Goal: Task Accomplishment & Management: Use online tool/utility

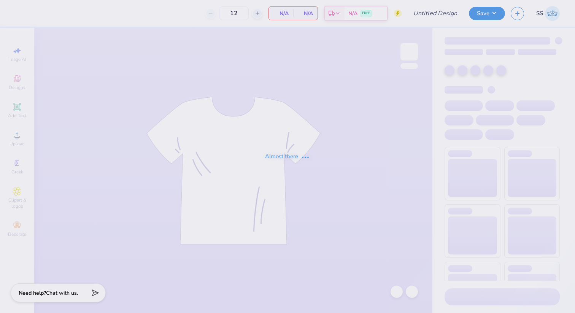
type input "[MEDICAL_DATA] Awareness"
type input "100"
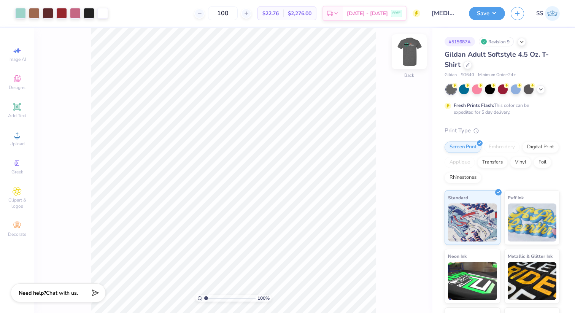
click at [413, 48] on img at bounding box center [409, 52] width 30 height 30
click at [412, 55] on img at bounding box center [409, 52] width 30 height 30
click at [395, 103] on div "100 % Back" at bounding box center [233, 170] width 398 height 285
click at [498, 12] on button "Save" at bounding box center [487, 12] width 36 height 13
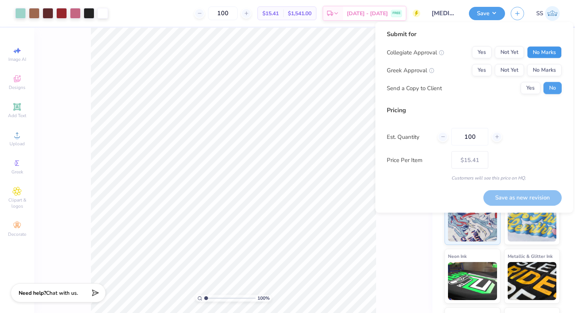
click at [536, 54] on button "No Marks" at bounding box center [544, 52] width 35 height 12
click at [536, 59] on div "Collegiate Approval Yes Not Yet No Marks Greek Approval Yes Not Yet No Marks Se…" at bounding box center [474, 70] width 175 height 48
click at [536, 65] on button "No Marks" at bounding box center [544, 70] width 35 height 12
click at [535, 192] on button "Save as new revision" at bounding box center [522, 198] width 78 height 16
type input "$15.41"
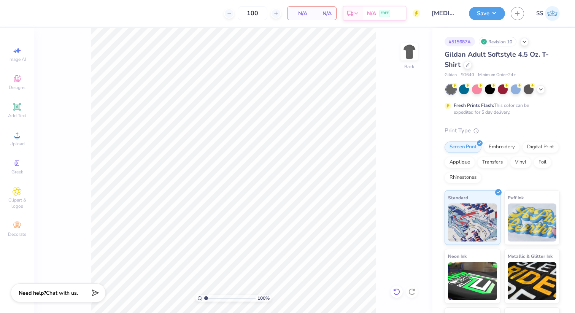
click at [395, 289] on icon at bounding box center [396, 291] width 6 height 7
click at [16, 83] on icon at bounding box center [17, 78] width 9 height 9
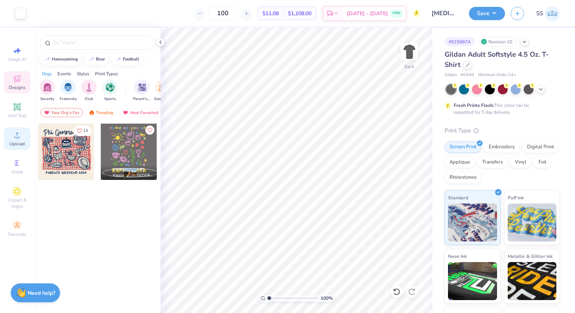
click at [17, 131] on icon at bounding box center [17, 134] width 9 height 9
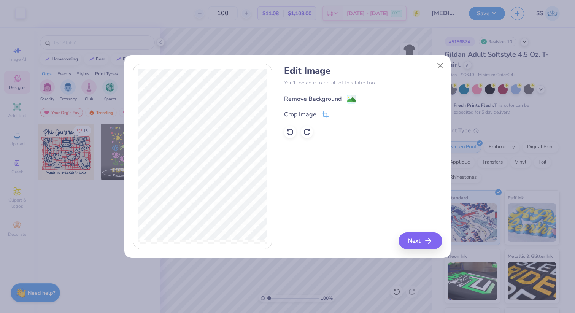
click at [349, 99] on image at bounding box center [351, 99] width 8 height 8
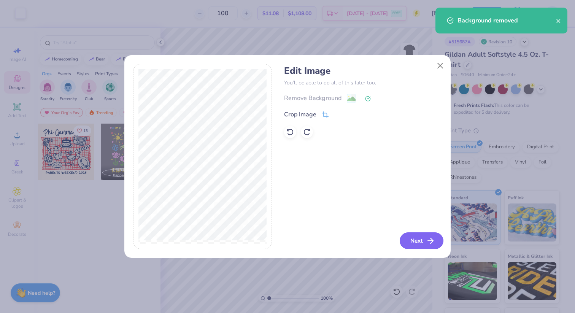
click at [427, 246] on button "Next" at bounding box center [422, 240] width 44 height 17
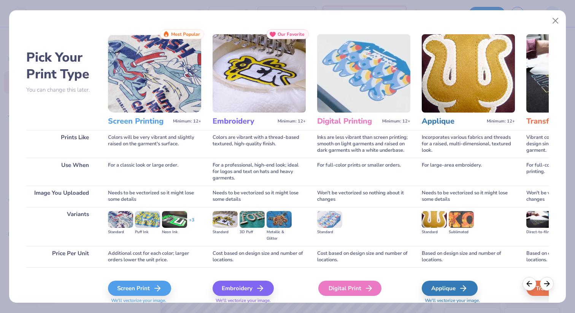
click at [349, 290] on div "Digital Print" at bounding box center [349, 288] width 63 height 15
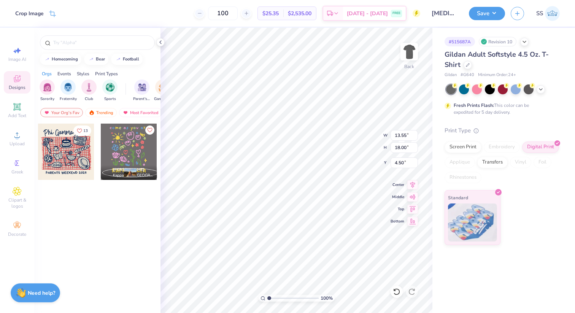
type input "8.80"
type input "11.69"
type input "3.00"
type input "10.23"
type input "13.59"
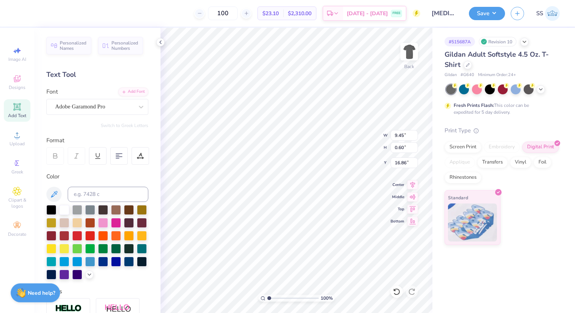
type input "16.59"
click at [480, 18] on button "Save" at bounding box center [487, 12] width 36 height 13
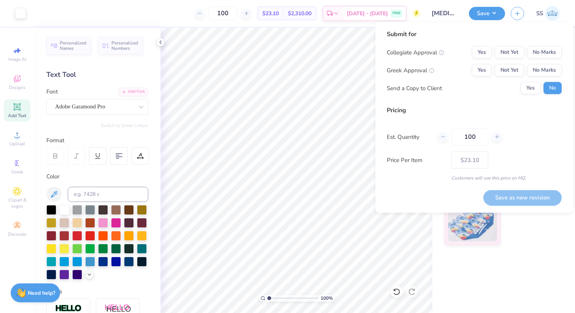
click at [541, 60] on div "Collegiate Approval Yes Not Yet No Marks Greek Approval Yes Not Yet No Marks Se…" at bounding box center [474, 70] width 175 height 48
click at [541, 54] on button "No Marks" at bounding box center [544, 52] width 35 height 12
click at [541, 68] on button "No Marks" at bounding box center [544, 70] width 35 height 12
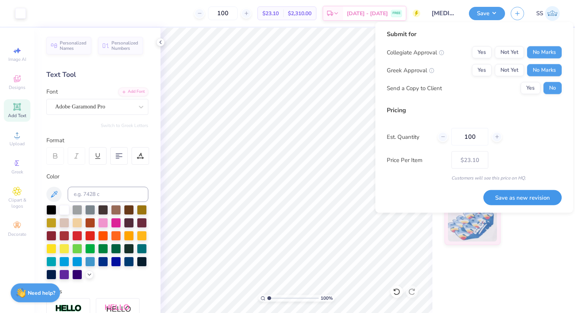
click at [529, 198] on button "Save as new revision" at bounding box center [522, 198] width 78 height 16
type input "$23.10"
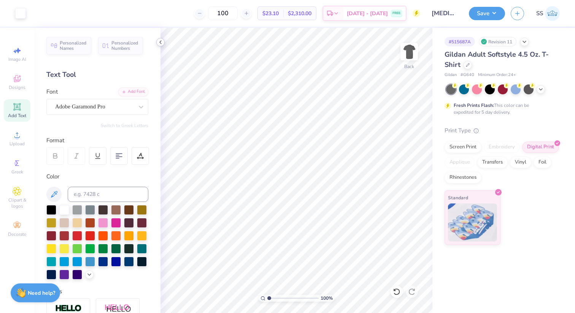
click at [164, 41] on div at bounding box center [160, 42] width 8 height 8
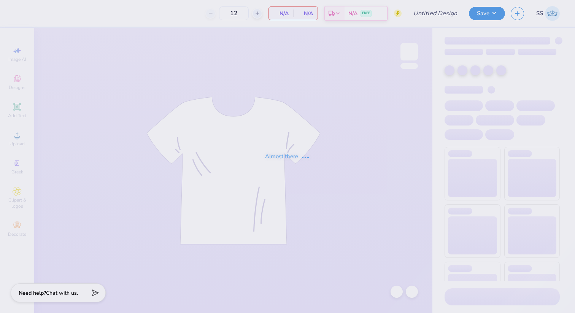
type input "[MEDICAL_DATA] Awareness"
type input "100"
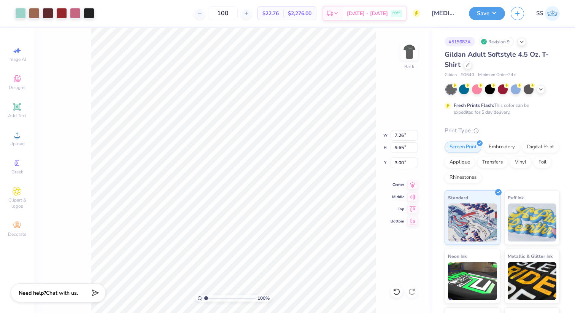
type input "7.26"
type input "9.65"
type input "9.45"
type input "0.60"
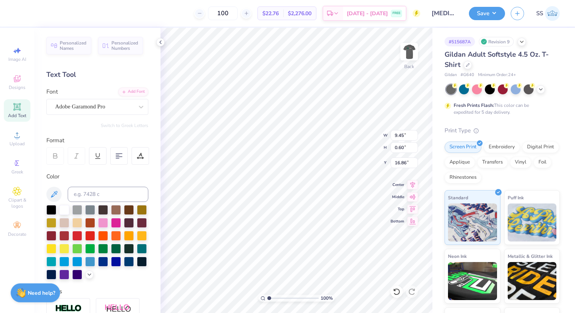
type input "12.90"
type input "6.11"
type input "8.12"
type input "9.45"
type input "0.60"
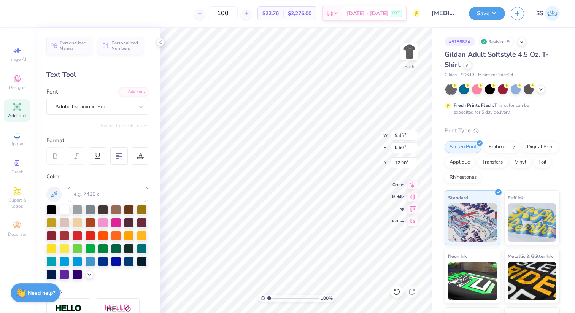
type input "11.39"
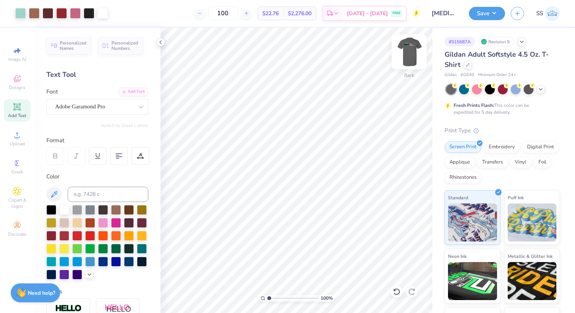
click at [410, 51] on img at bounding box center [409, 52] width 30 height 30
click at [413, 57] on img at bounding box center [409, 52] width 30 height 30
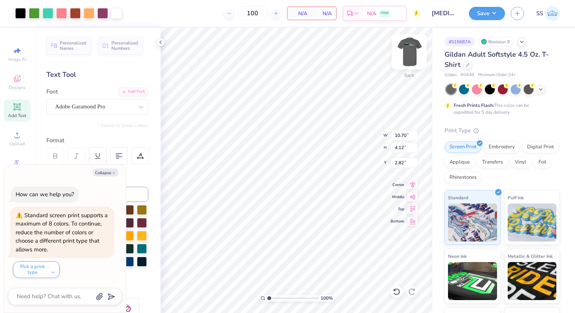
type textarea "x"
type input "12.45"
type textarea "x"
type input "8.15"
type input "3.14"
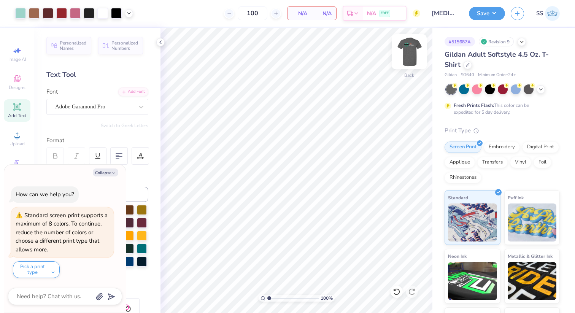
click at [406, 53] on img at bounding box center [409, 52] width 30 height 30
click at [413, 51] on img at bounding box center [409, 52] width 30 height 30
click at [297, 15] on span "N/A" at bounding box center [299, 14] width 15 height 8
click at [163, 43] on icon at bounding box center [160, 42] width 6 height 6
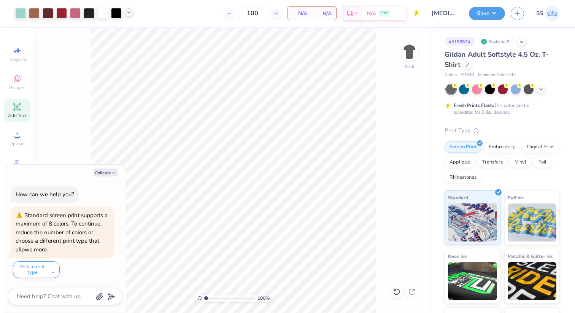
click at [128, 13] on icon at bounding box center [129, 13] width 6 height 6
click at [115, 170] on button "Collapse" at bounding box center [105, 172] width 25 height 8
type textarea "x"
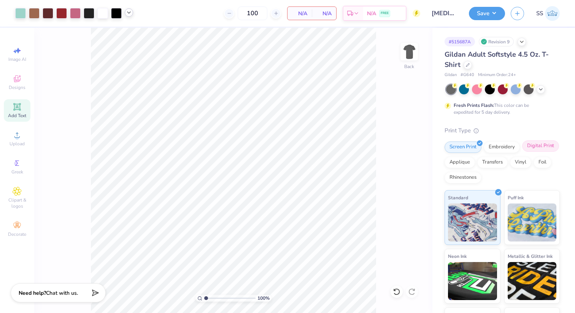
click at [535, 150] on div "Digital Print" at bounding box center [540, 145] width 37 height 11
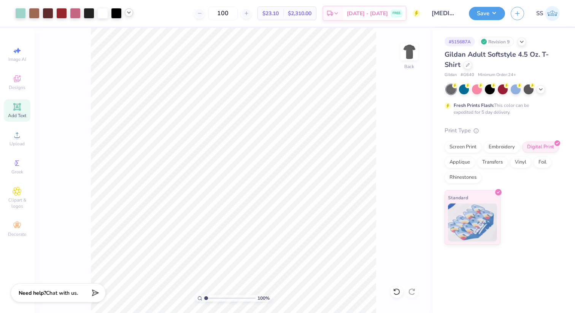
click at [377, 154] on div "100 % Back" at bounding box center [233, 170] width 398 height 285
click at [130, 14] on icon at bounding box center [129, 13] width 6 height 6
click at [484, 19] on div "Save" at bounding box center [487, 13] width 36 height 13
click at [494, 16] on button "Save" at bounding box center [487, 12] width 36 height 13
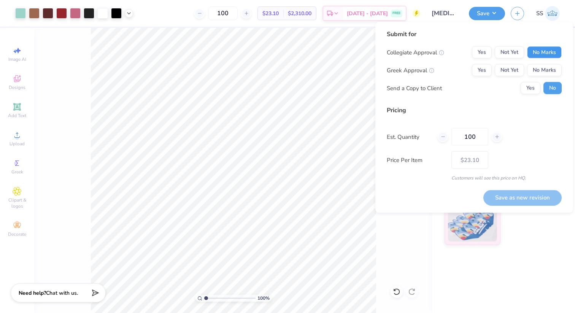
click at [551, 51] on button "No Marks" at bounding box center [544, 52] width 35 height 12
click at [551, 68] on button "No Marks" at bounding box center [544, 70] width 35 height 12
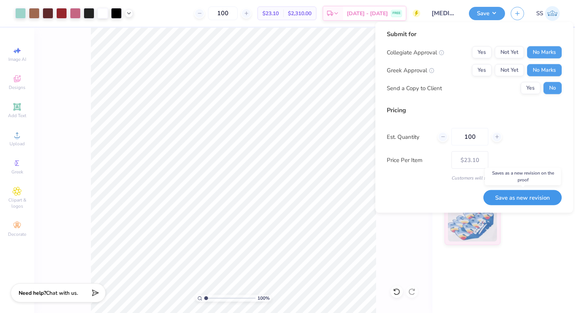
click at [510, 196] on button "Save as new revision" at bounding box center [522, 198] width 78 height 16
type input "$23.10"
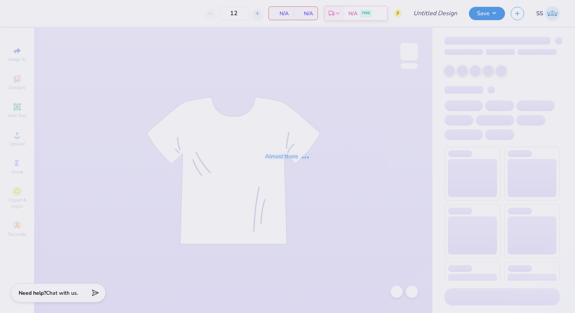
type input "[MEDICAL_DATA] Awareness"
type input "100"
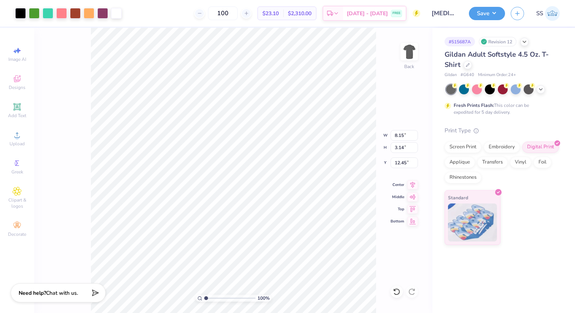
type input "7.88"
type input "3.03"
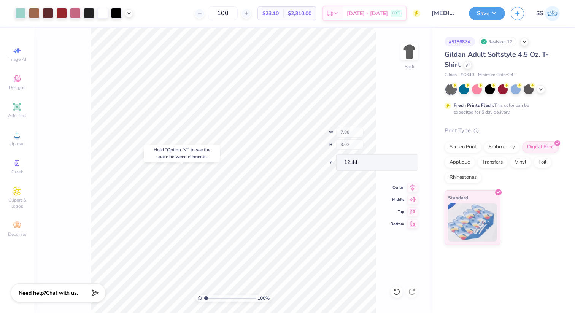
type input "12.44"
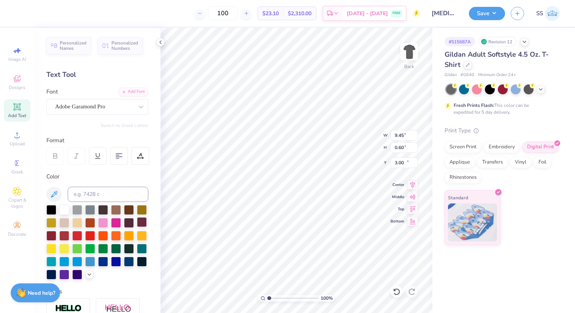
type input "11.12"
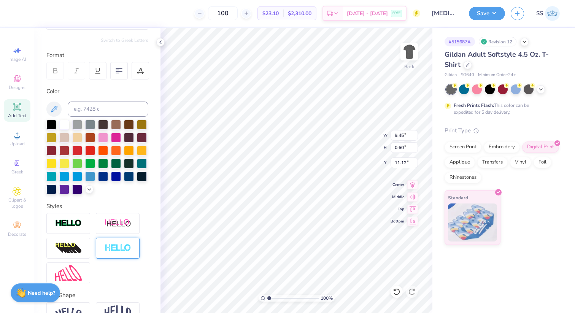
scroll to position [129, 0]
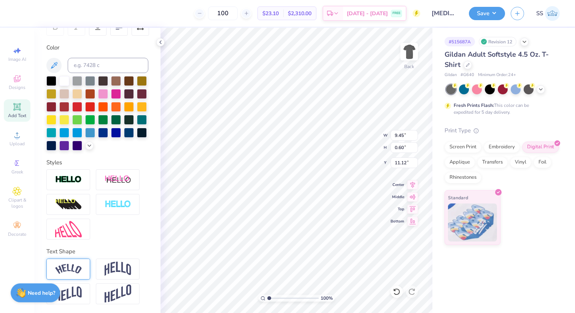
click at [83, 265] on div at bounding box center [68, 269] width 44 height 21
type input "10.26"
type input "1.94"
type input "10.45"
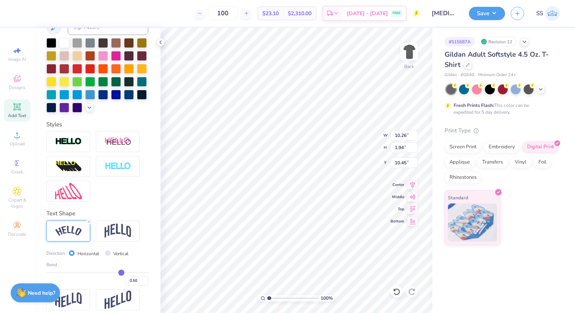
scroll to position [173, 0]
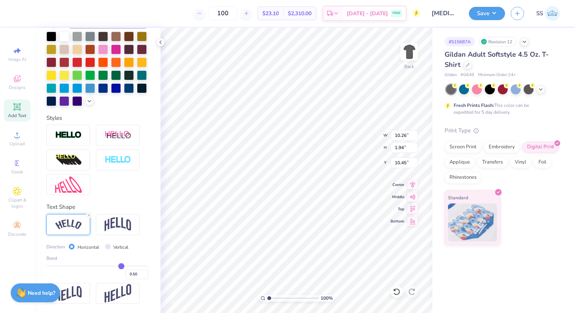
type input "0.48"
type input "0.47"
type input "0.46"
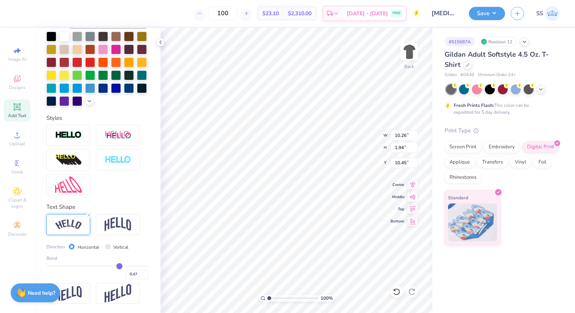
type input "0.46"
type input "0.45"
type input "0.43"
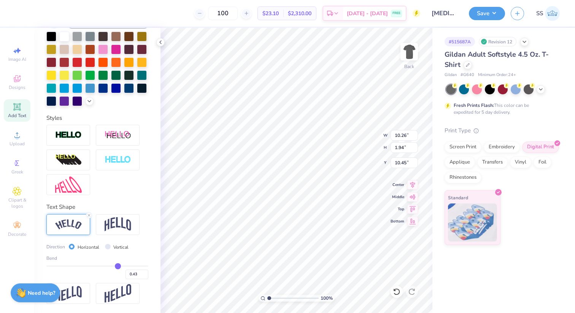
type input "0.41"
type input "0.4"
type input "0.40"
type input "0.38"
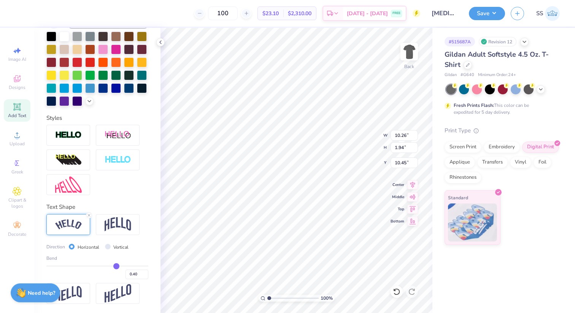
type input "0.38"
type input "0.36"
type input "0.34"
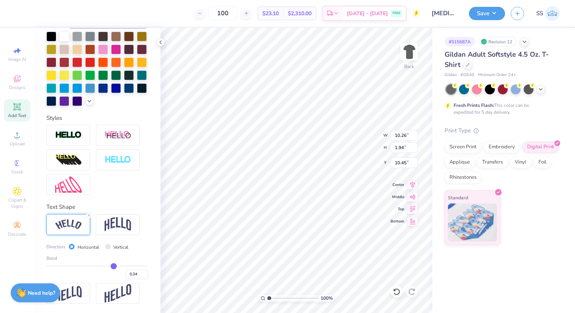
type input "0.32"
type input "0.31"
type input "0.29"
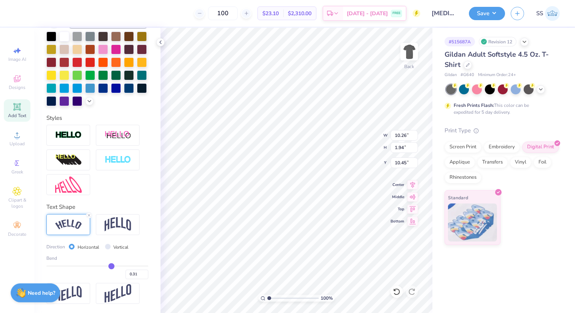
type input "0.29"
type input "0.27"
type input "0.25"
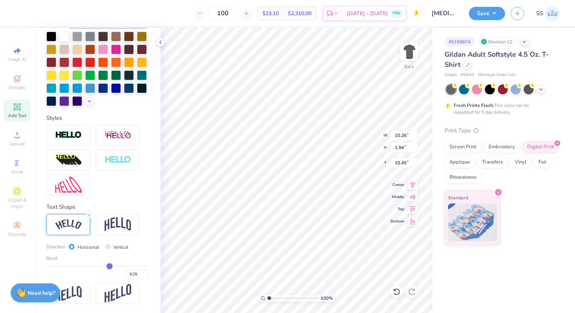
type input "0.23"
type input "0.21"
type input "0.19"
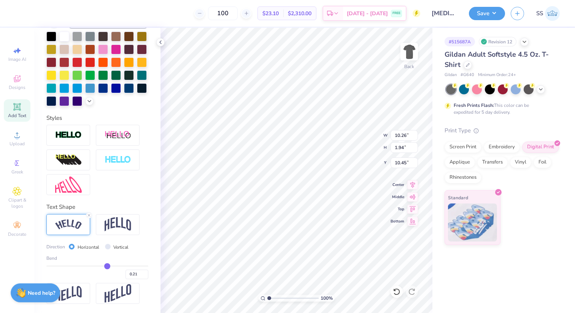
type input "0.19"
type input "0.17"
type input "0.15"
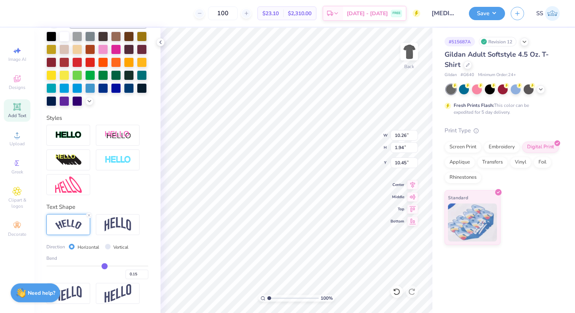
type input "0.13"
type input "0.11"
type input "0.09"
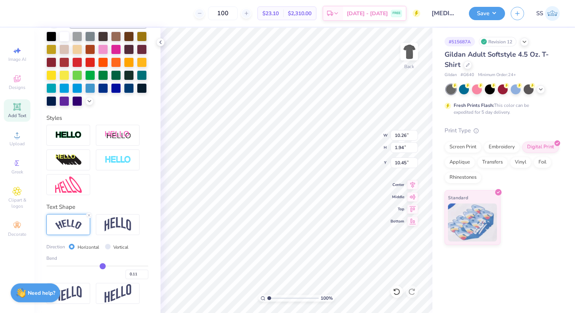
type input "0.09"
type input "0.06"
type input "0.05"
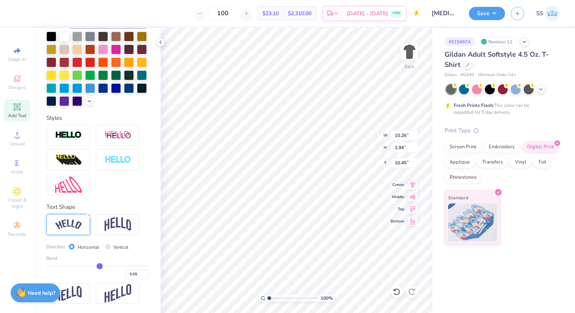
type input "0.04"
type input "0.03"
type input "0.02"
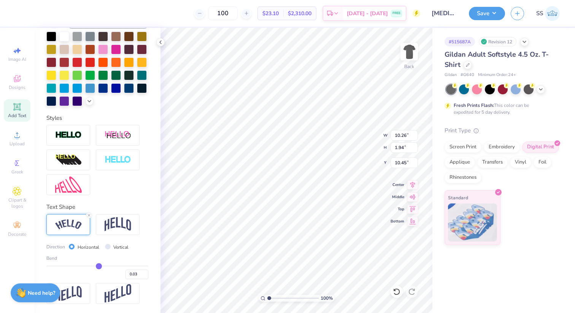
type input "0.02"
type input "0.01"
type input "0"
type input "0.00"
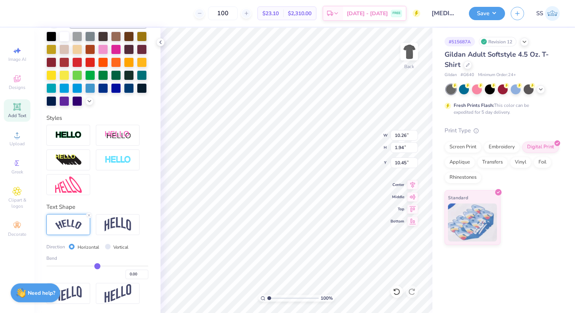
type input "-0.01"
type input "-0.02"
type input "-0.03"
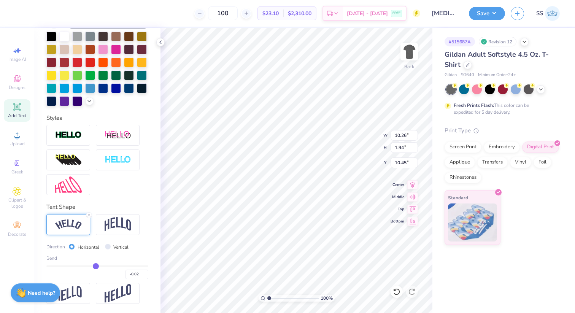
type input "-0.03"
type input "-0.04"
type input "-0.05"
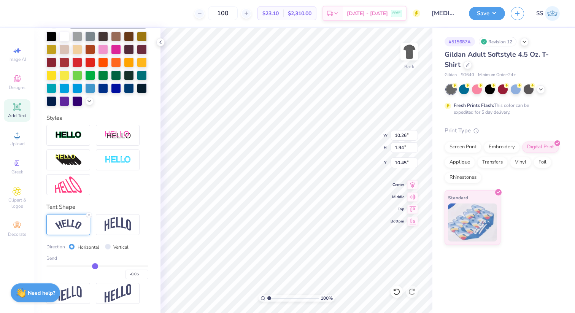
type input "-0.06"
type input "-0.07"
type input "-0.08"
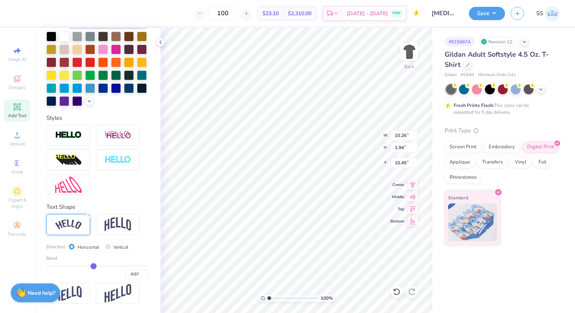
type input "-0.08"
type input "-0.09"
type input "-0.1"
type input "-0.10"
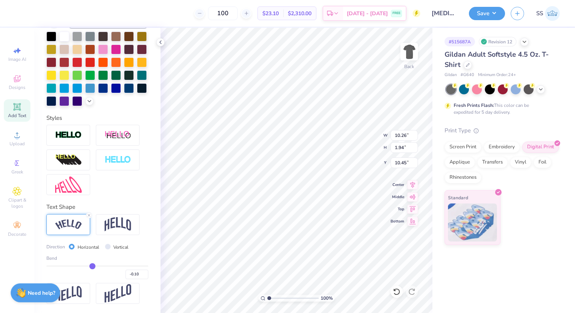
type input "-0.11"
type input "-0.12"
type input "-0.13"
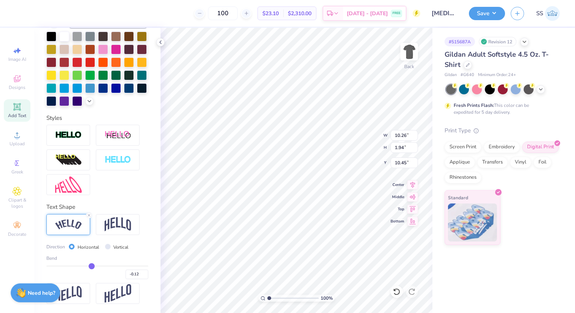
type input "-0.13"
type input "-0.14"
type input "-0.15"
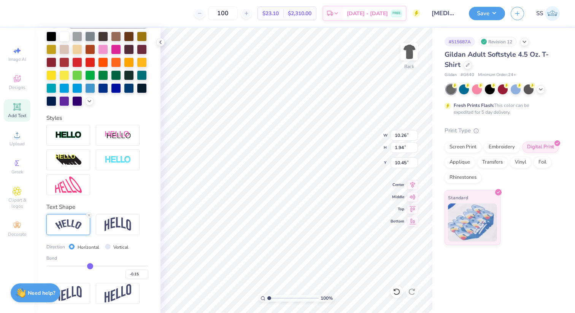
type input "-0.16"
type input "-0.17"
type input "-0.18"
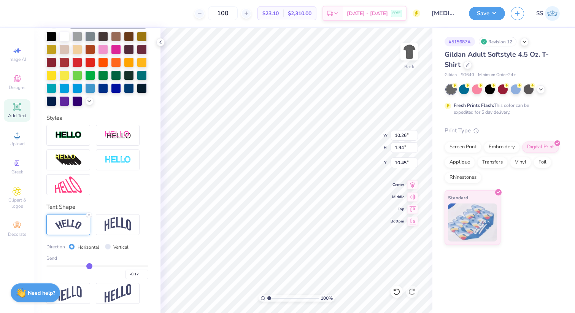
type input "-0.18"
type input "-0.19"
type input "-0.2"
type input "-0.20"
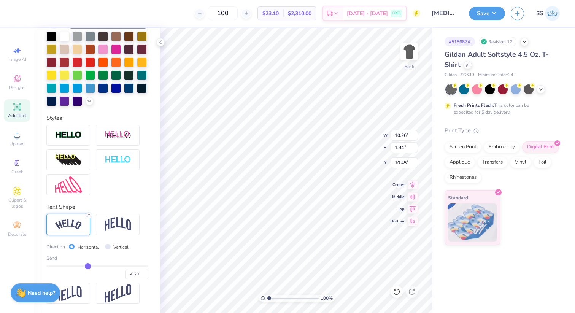
type input "-0.21"
type input "-0.22"
type input "-0.23"
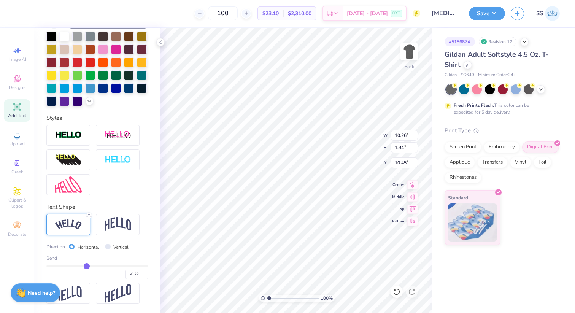
type input "-0.23"
type input "-0.24"
type input "-0.25"
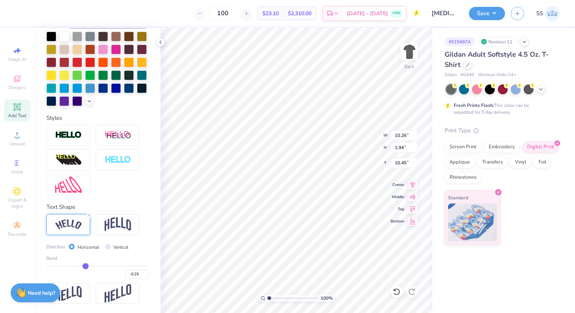
type input "-0.26"
type input "-0.27"
type input "-0.28"
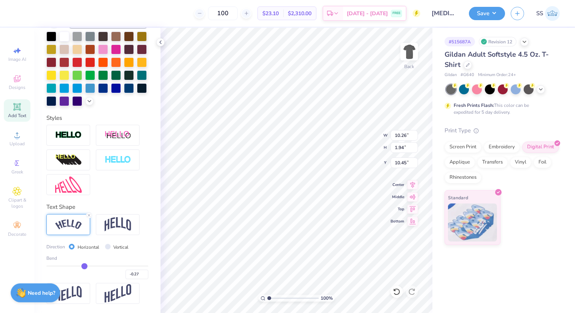
type input "-0.28"
type input "-0.29"
type input "-0.3"
type input "-0.30"
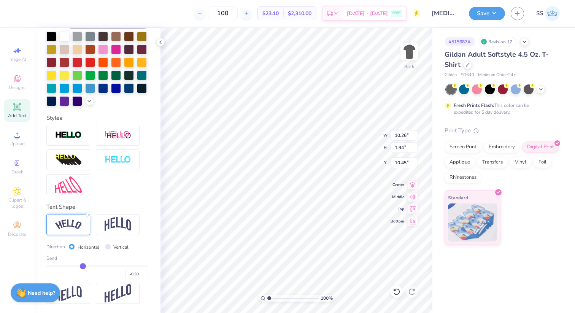
type input "-0.31"
type input "-0.32"
type input "-0.33"
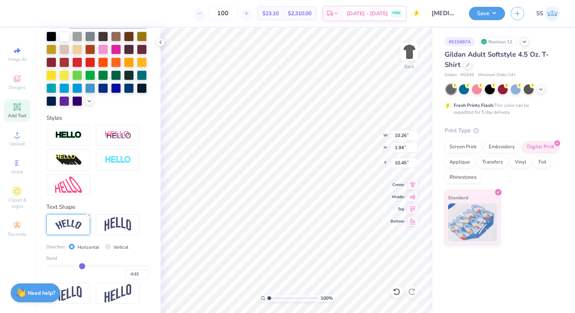
type input "-0.33"
type input "-0.34"
type input "-0.35"
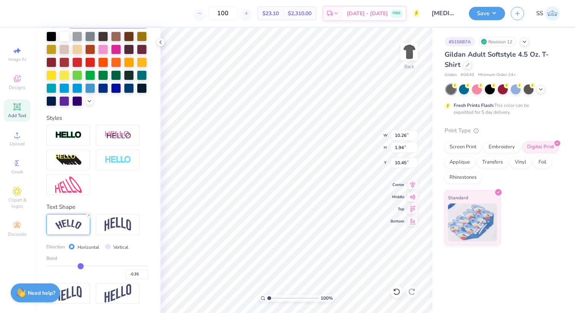
type input "-0.36"
type input "-0.37"
type input "-0.38"
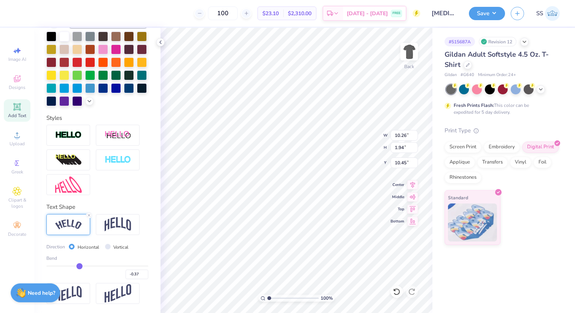
type input "-0.38"
type input "-0.39"
type input "-0.4"
type input "-0.40"
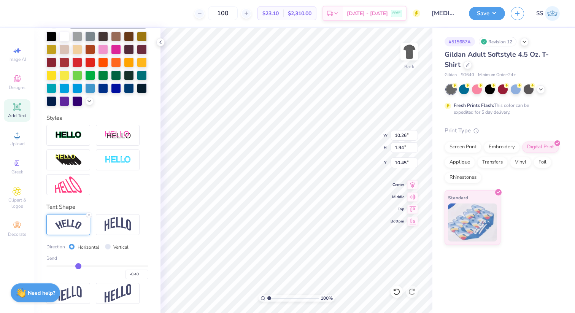
type input "-0.41"
type input "-0.42"
type input "-0.43"
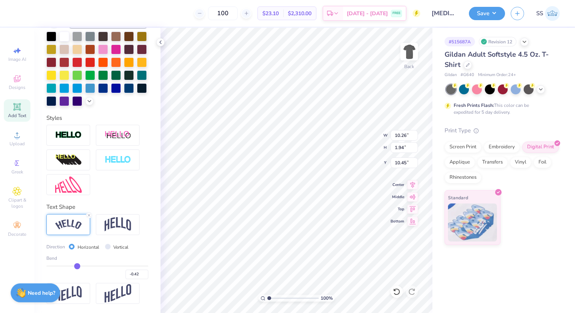
type input "-0.43"
type input "-0.44"
type input "-0.45"
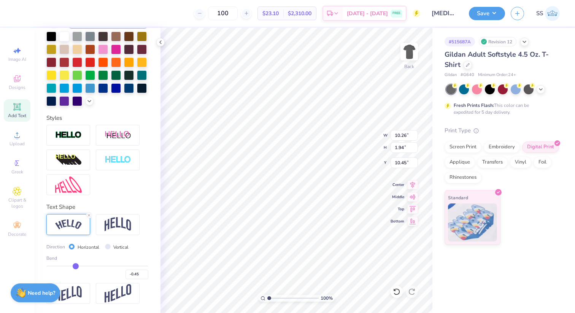
type input "-0.46"
type input "-0.47"
type input "-0.48"
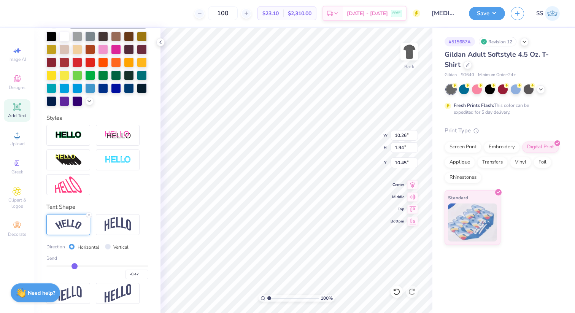
type input "-0.48"
type input "-0.49"
type input "-0.5"
type input "-0.50"
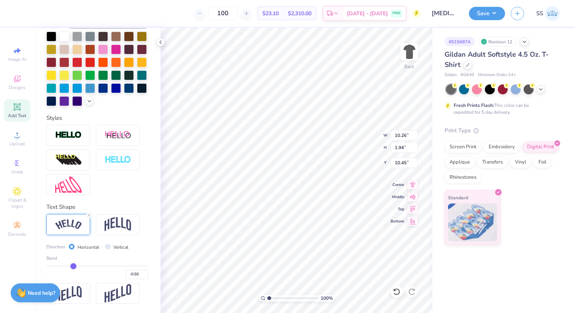
drag, startPoint x: 120, startPoint y: 266, endPoint x: 73, endPoint y: 264, distance: 47.2
type input "-0.5"
click at [73, 265] on input "range" at bounding box center [97, 265] width 102 height 1
type input "10.13"
type input "1.92"
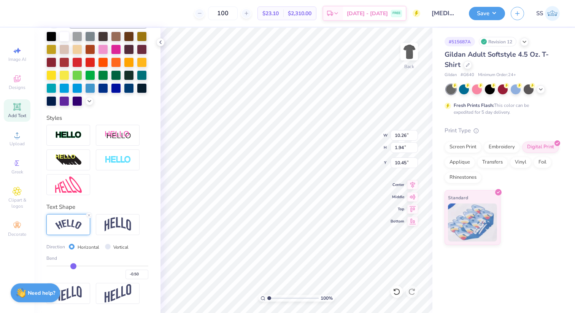
type input "10.46"
type input "10.16"
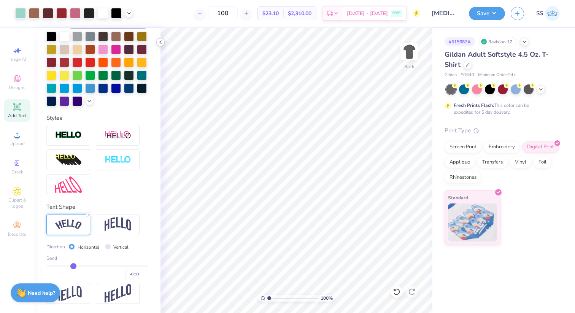
click at [160, 42] on icon at bounding box center [160, 42] width 6 height 6
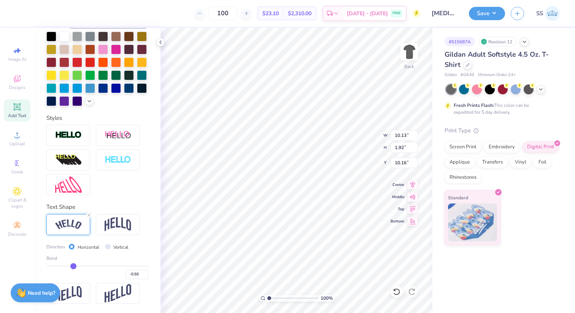
type input "-0.49"
type input "-0.48"
type input "-0.47"
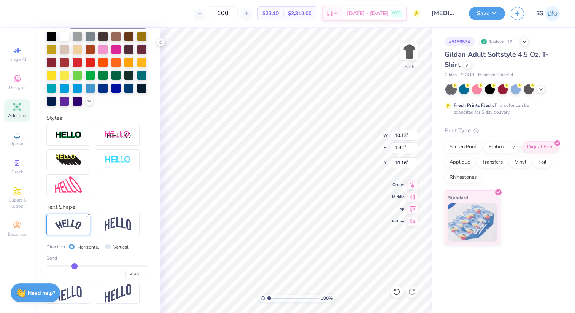
type input "-0.47"
type input "-0.46"
type input "-0.45"
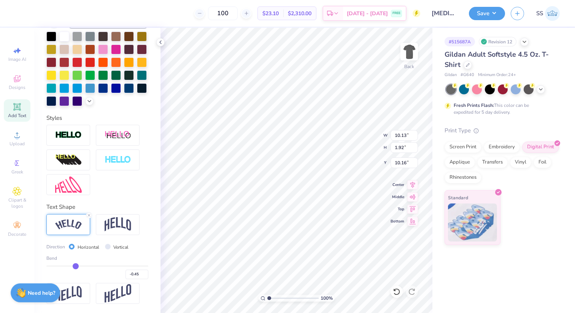
type input "-0.44"
type input "-0.43"
type input "-0.42"
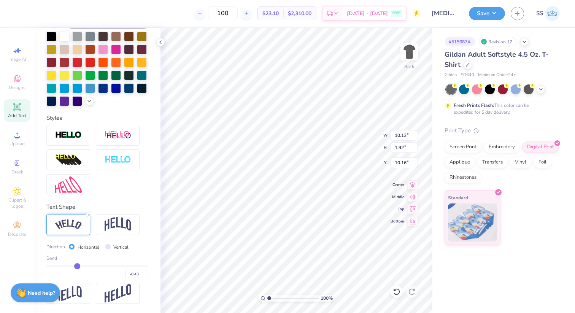
type input "-0.42"
type input "-0.41"
type input "-0.4"
type input "-0.40"
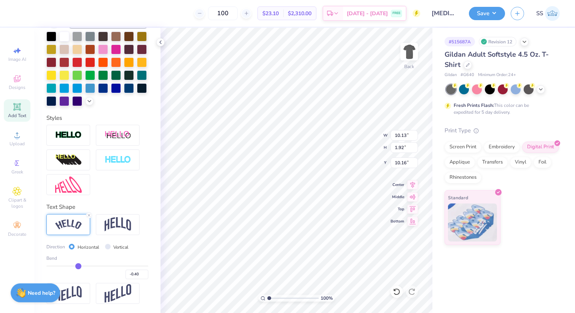
type input "-0.39"
type input "-0.38"
type input "-0.37"
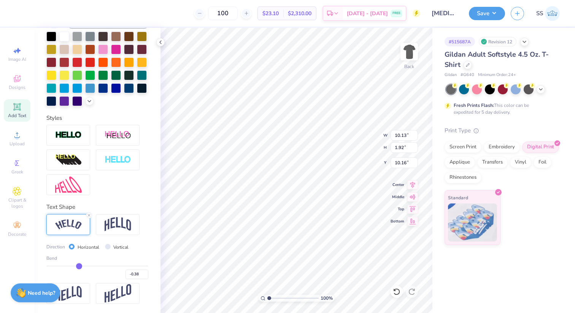
type input "-0.37"
drag, startPoint x: 74, startPoint y: 266, endPoint x: 88, endPoint y: 270, distance: 14.7
click at [88, 267] on input "range" at bounding box center [97, 265] width 102 height 1
drag, startPoint x: 89, startPoint y: 265, endPoint x: 93, endPoint y: 266, distance: 4.6
click at [93, 266] on input "range" at bounding box center [97, 265] width 102 height 1
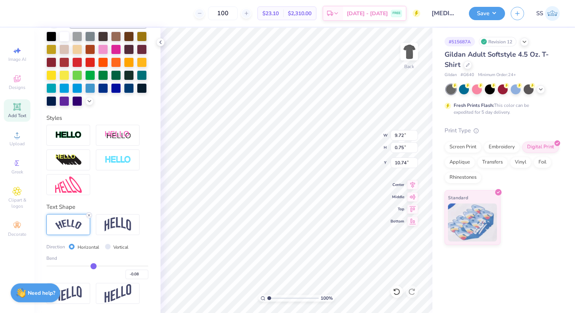
click at [88, 215] on icon at bounding box center [89, 215] width 5 height 5
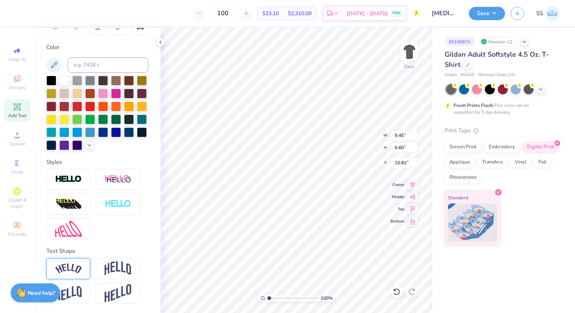
scroll to position [129, 0]
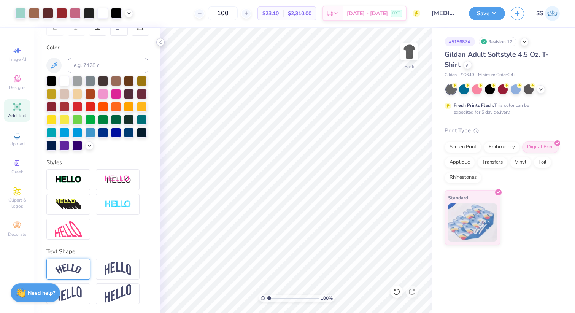
click at [162, 43] on icon at bounding box center [160, 42] width 6 height 6
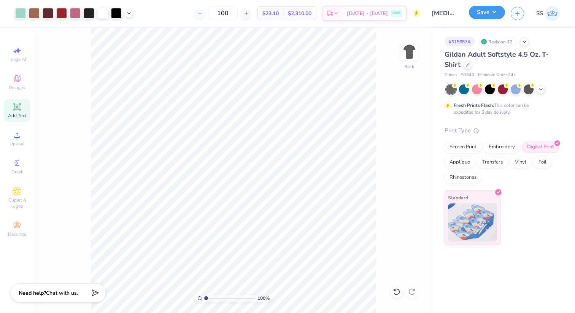
click at [494, 11] on button "Save" at bounding box center [487, 12] width 36 height 13
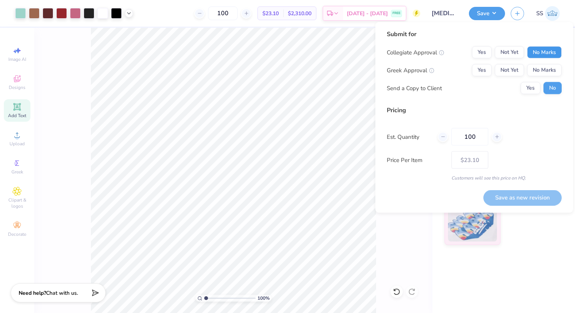
click at [547, 51] on button "No Marks" at bounding box center [544, 52] width 35 height 12
click at [548, 66] on button "No Marks" at bounding box center [544, 70] width 35 height 12
click at [531, 192] on button "Save as new revision" at bounding box center [522, 198] width 78 height 16
